Goal: Task Accomplishment & Management: Complete application form

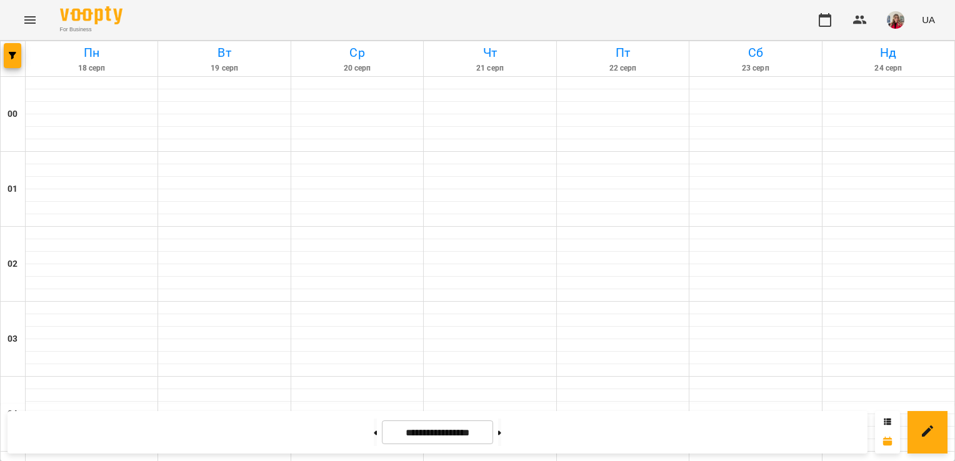
scroll to position [832, 0]
click at [501, 432] on button at bounding box center [499, 432] width 3 height 27
click at [374, 429] on button at bounding box center [375, 432] width 3 height 27
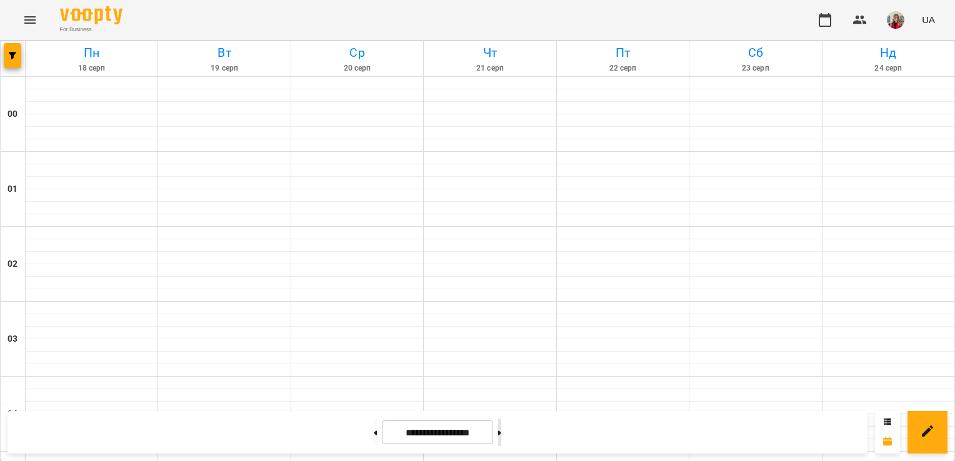
click at [501, 429] on button at bounding box center [499, 432] width 3 height 27
click at [501, 435] on icon at bounding box center [499, 433] width 3 height 5
click at [374, 433] on icon at bounding box center [375, 433] width 3 height 4
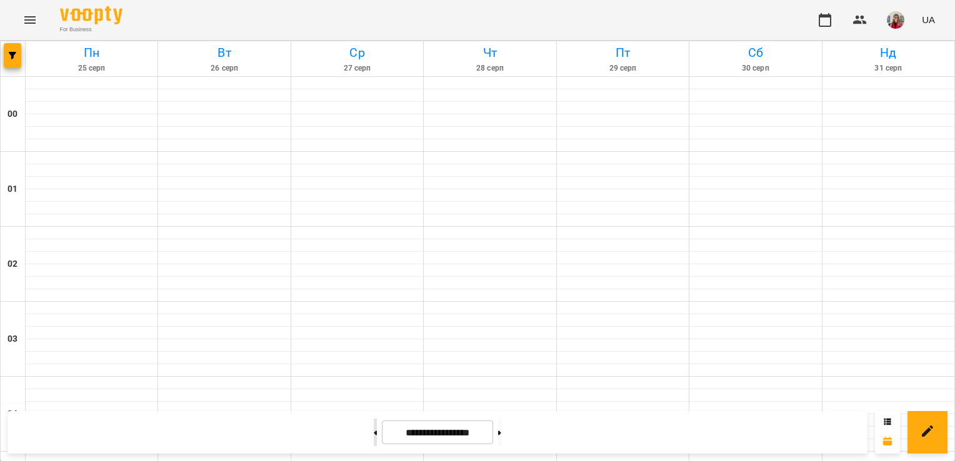
click at [374, 434] on button at bounding box center [375, 432] width 3 height 27
click at [374, 442] on button at bounding box center [375, 432] width 3 height 27
click at [501, 441] on button at bounding box center [499, 432] width 3 height 27
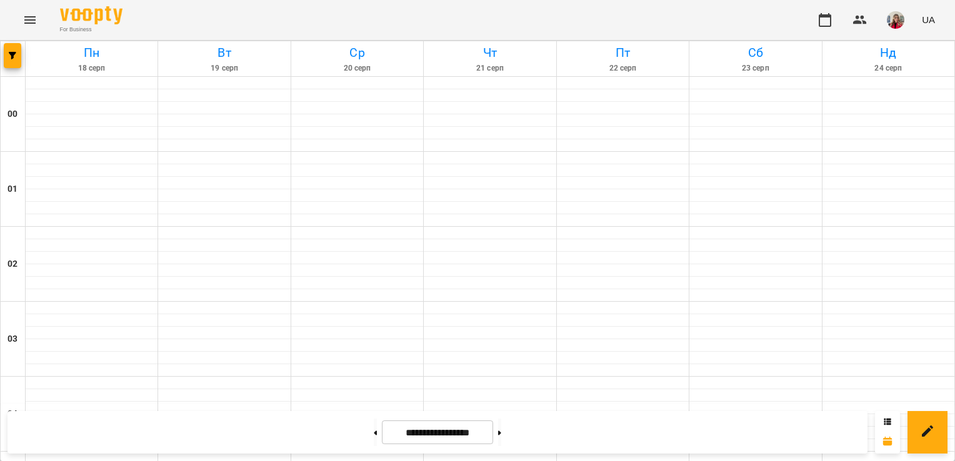
scroll to position [835, 0]
click at [501, 427] on button at bounding box center [499, 432] width 3 height 27
type input "**********"
